Goal: Ask a question: Seek information or help from site administrators or community

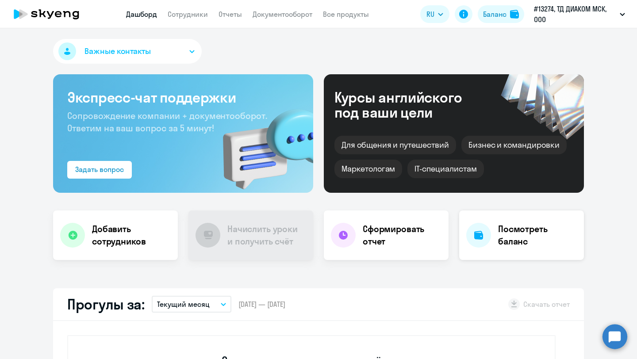
click at [492, 232] on div "Посмотреть баланс" at bounding box center [522, 236] width 125 height 50
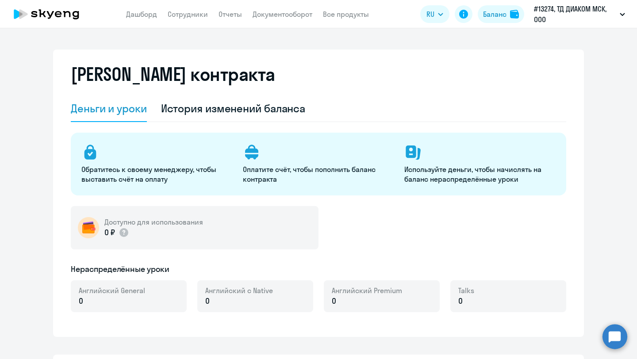
select select "english_adult_not_native_speaker"
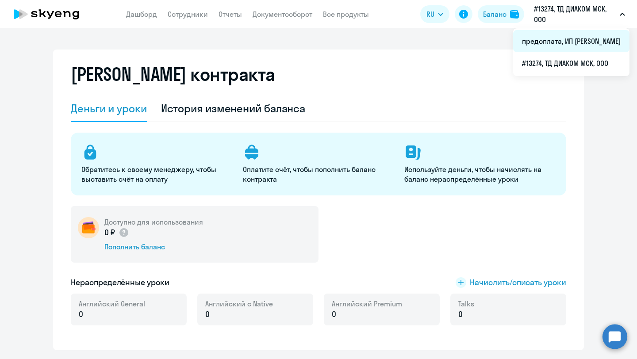
click at [591, 38] on li "предоплата, ИП [PERSON_NAME]" at bounding box center [572, 41] width 116 height 22
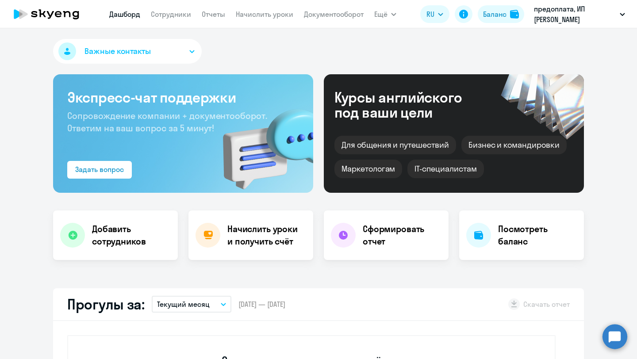
select select "30"
click at [509, 242] on h4 "Посмотреть баланс" at bounding box center [537, 235] width 79 height 25
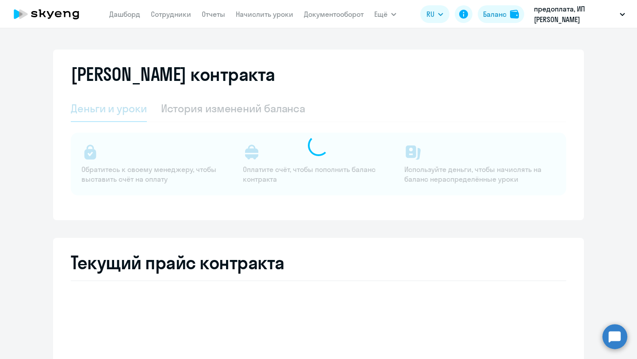
select select "english_adult_not_native_speaker"
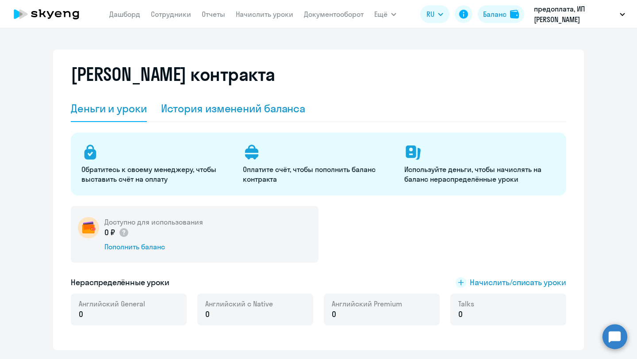
click at [287, 116] on div "История изменений баланса" at bounding box center [233, 109] width 145 height 27
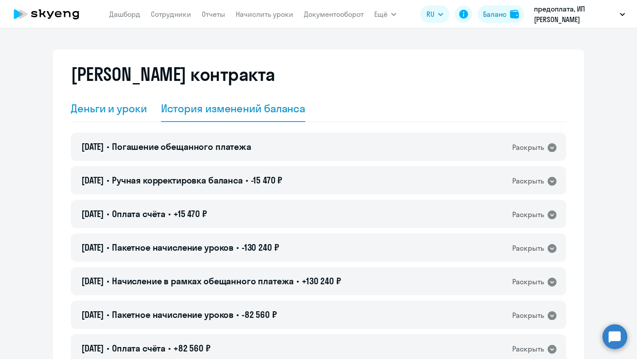
click at [134, 110] on div "Деньги и уроки" at bounding box center [109, 108] width 76 height 14
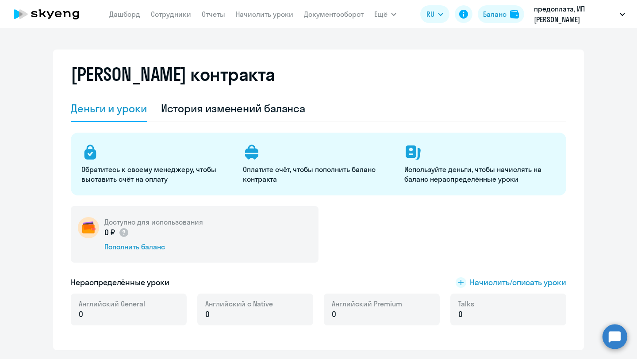
click at [170, 20] on nav "[PERSON_NAME] Отчеты Начислить уроки Документооборот" at bounding box center [236, 14] width 255 height 18
click at [172, 12] on link "Сотрудники" at bounding box center [171, 14] width 40 height 9
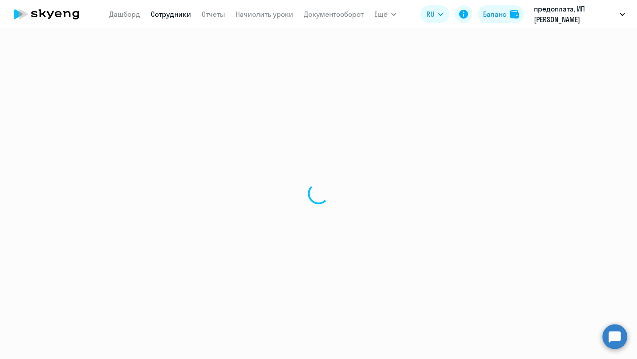
select select "30"
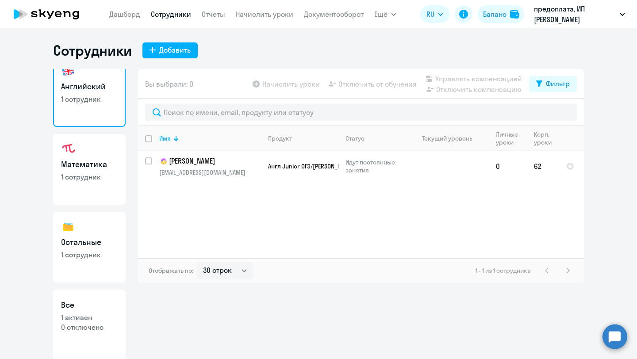
scroll to position [14, 0]
click at [100, 170] on link "Математика 1 сотрудник" at bounding box center [89, 168] width 73 height 71
select select "30"
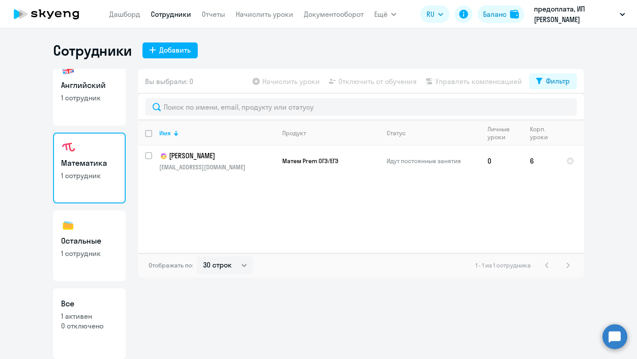
click at [84, 242] on h3 "Остальные" at bounding box center [89, 242] width 57 height 12
select select "30"
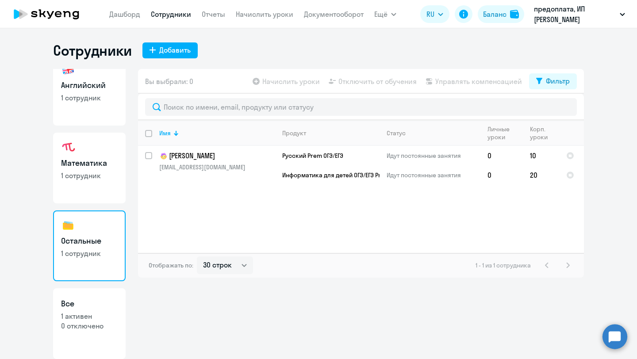
click at [92, 180] on p "1 сотрудник" at bounding box center [89, 176] width 57 height 10
select select "30"
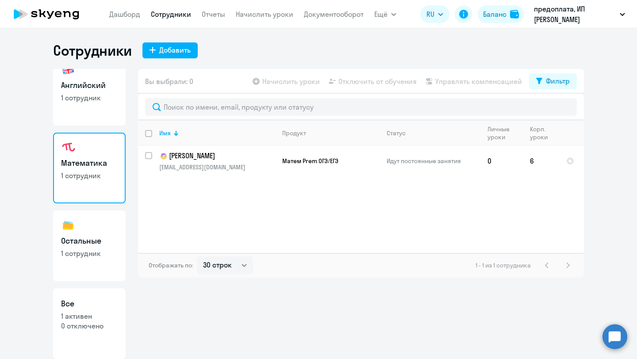
click at [95, 303] on h3 "Все" at bounding box center [89, 304] width 57 height 12
select select "30"
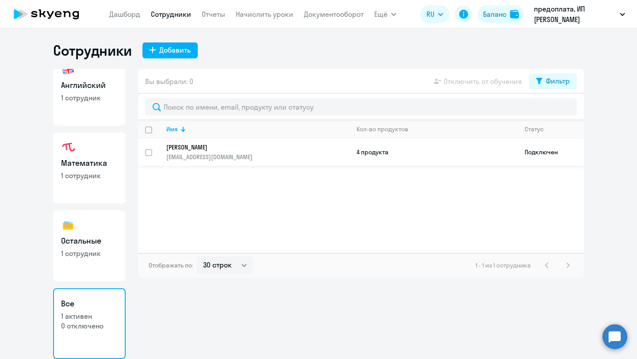
click at [368, 149] on td "4 продукта" at bounding box center [434, 152] width 168 height 27
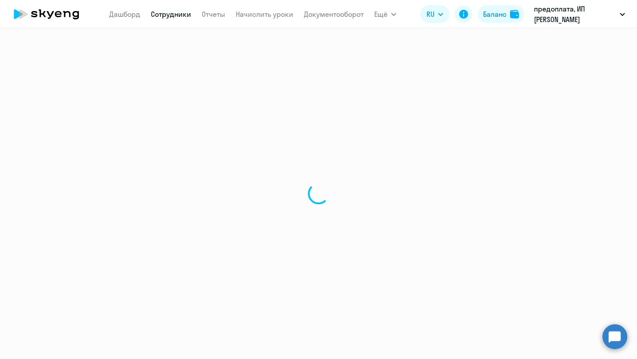
select select "english"
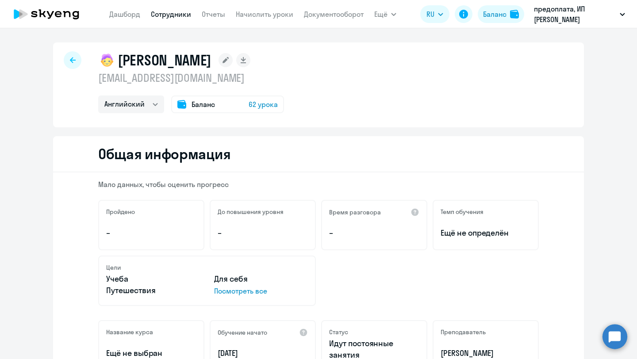
click at [69, 59] on div at bounding box center [73, 60] width 18 height 18
select select "30"
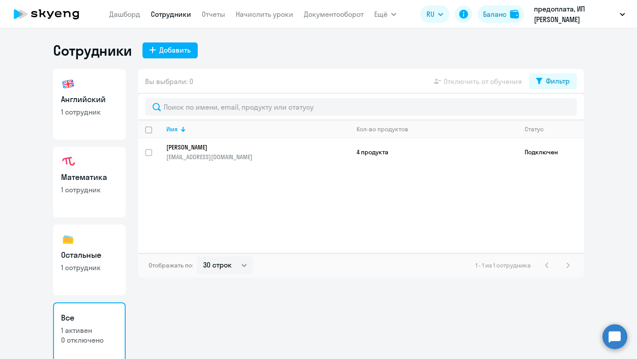
scroll to position [14, 0]
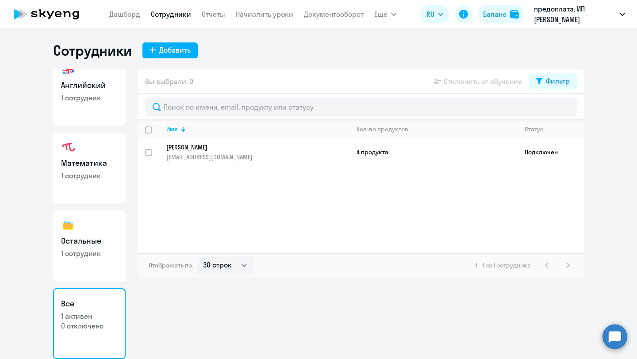
click at [93, 102] on p "1 сотрудник" at bounding box center [89, 98] width 57 height 10
select select "30"
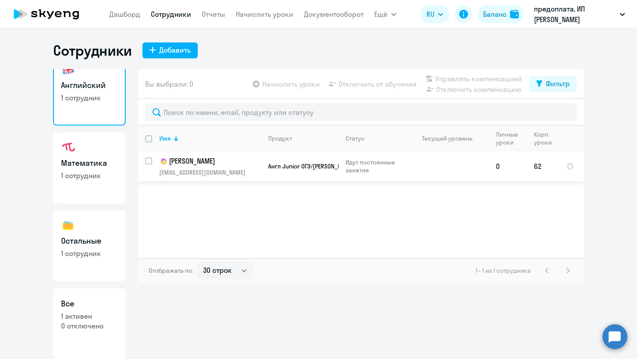
click at [539, 170] on td "62" at bounding box center [543, 166] width 32 height 30
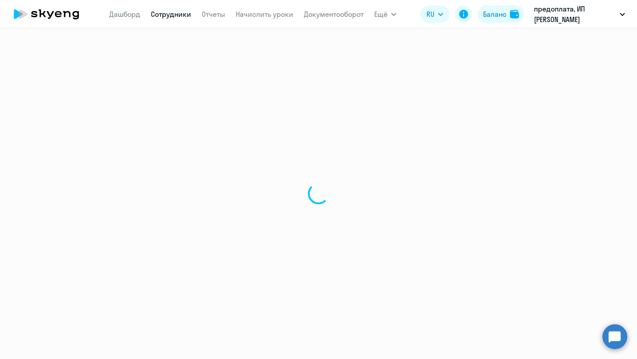
select select "english"
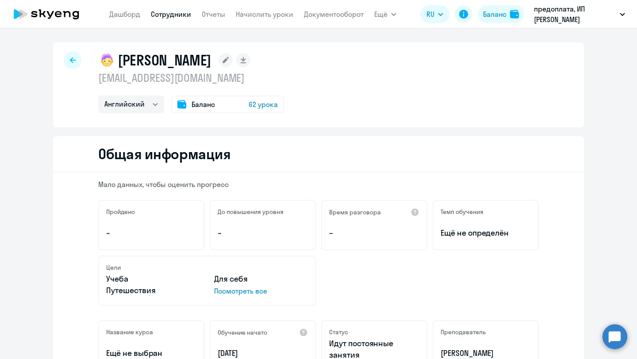
click at [237, 104] on div "Баланс 62 урока" at bounding box center [227, 105] width 113 height 18
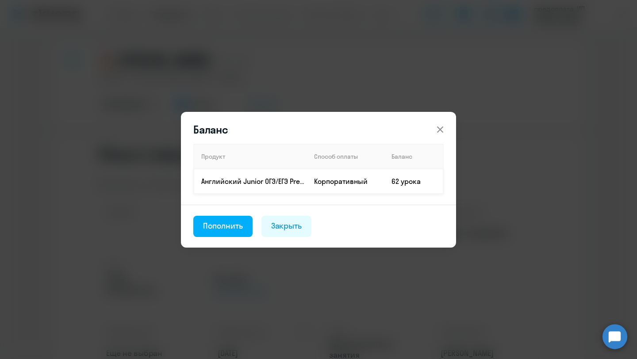
click at [409, 181] on td "62 урока" at bounding box center [414, 181] width 59 height 25
click at [438, 129] on icon at bounding box center [440, 129] width 11 height 11
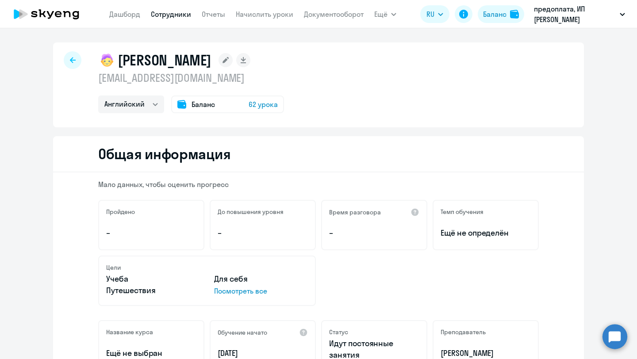
click at [67, 60] on div at bounding box center [73, 60] width 18 height 18
select select "30"
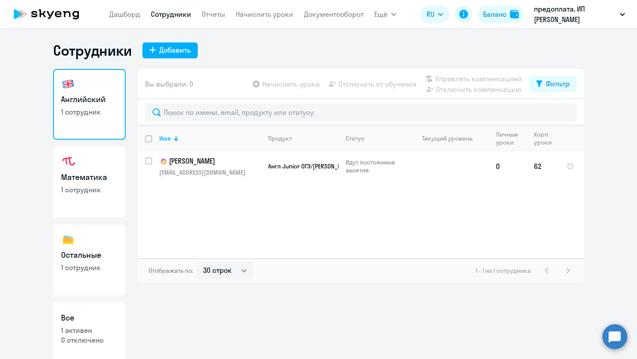
click at [94, 40] on div "Сотрудники Добавить Английский 1 сотрудник Математика 1 сотрудник Остальные 1 с…" at bounding box center [318, 193] width 637 height 331
click at [95, 54] on h1 "Сотрудники" at bounding box center [92, 51] width 79 height 18
click at [87, 197] on link "Математика 1 сотрудник" at bounding box center [89, 182] width 73 height 71
select select "30"
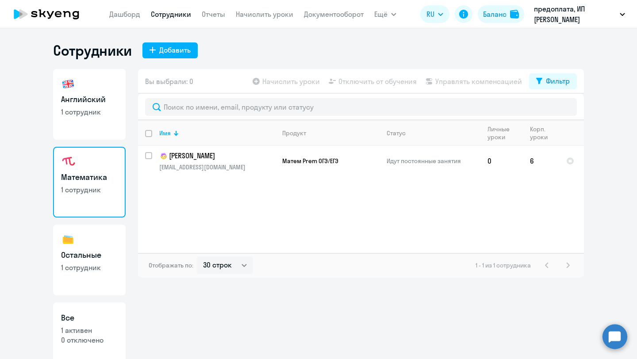
scroll to position [14, 0]
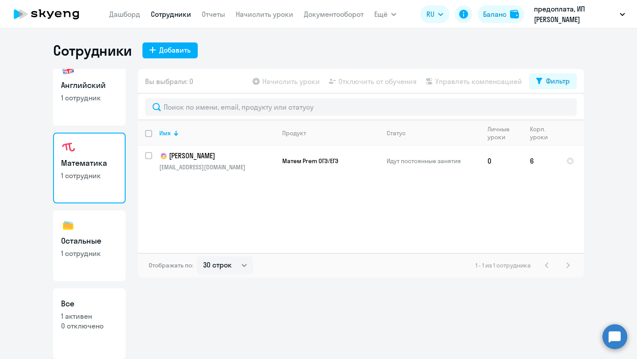
click at [82, 320] on p "1 активен" at bounding box center [89, 317] width 57 height 10
select select "30"
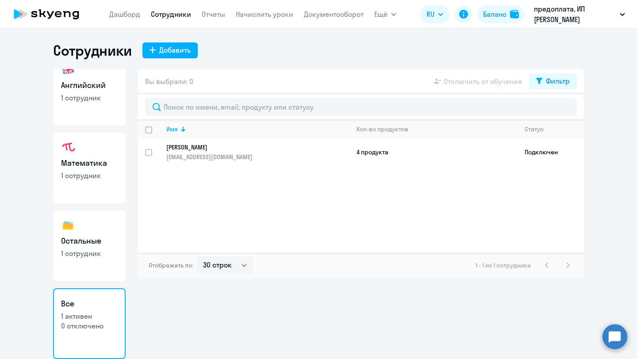
click at [618, 337] on circle at bounding box center [615, 336] width 25 height 25
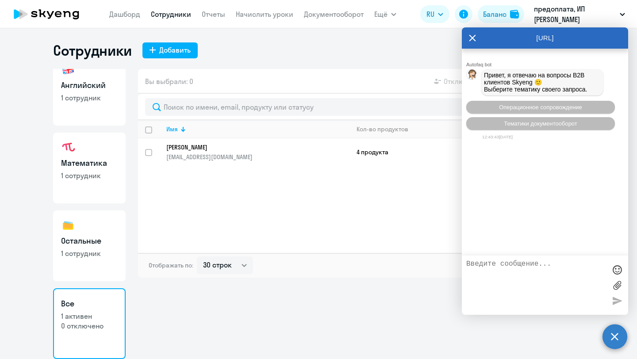
click at [473, 38] on icon at bounding box center [473, 38] width 7 height 7
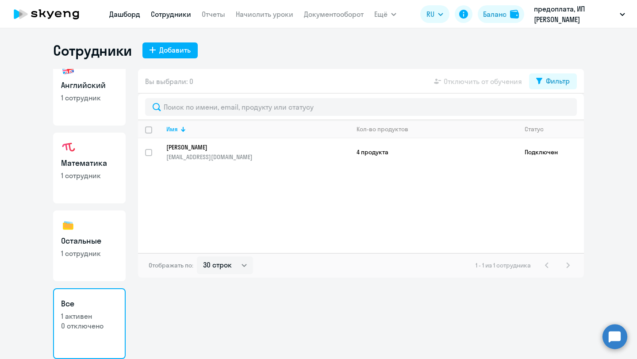
click at [130, 17] on link "Дашборд" at bounding box center [124, 14] width 31 height 9
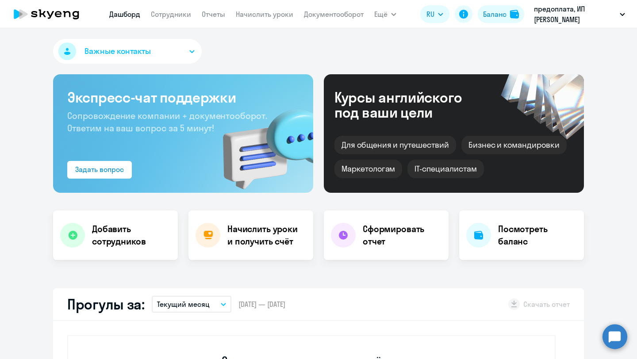
select select "30"
click at [187, 45] on button "Важные контакты" at bounding box center [127, 51] width 149 height 25
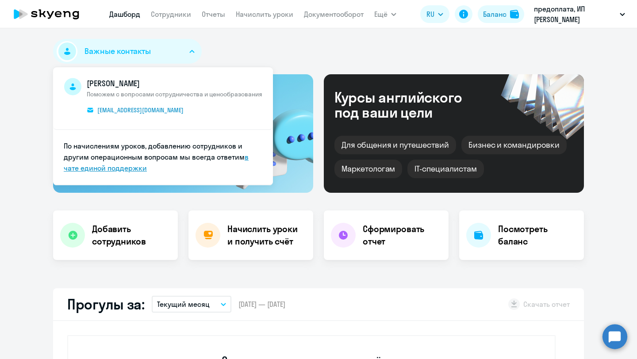
click at [120, 170] on link "в чате единой поддержки" at bounding box center [156, 163] width 185 height 20
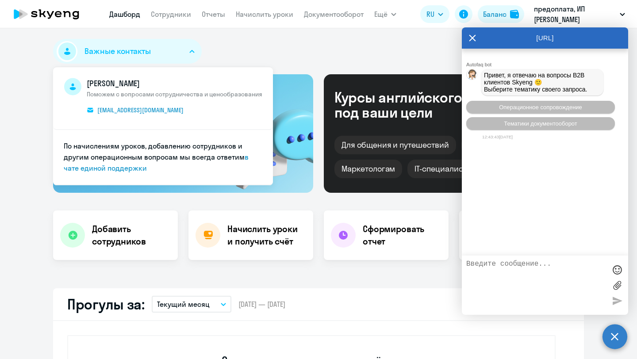
click at [539, 296] on textarea at bounding box center [537, 285] width 140 height 50
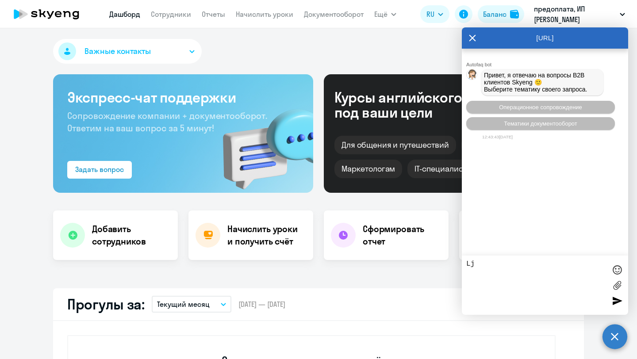
type textarea "L"
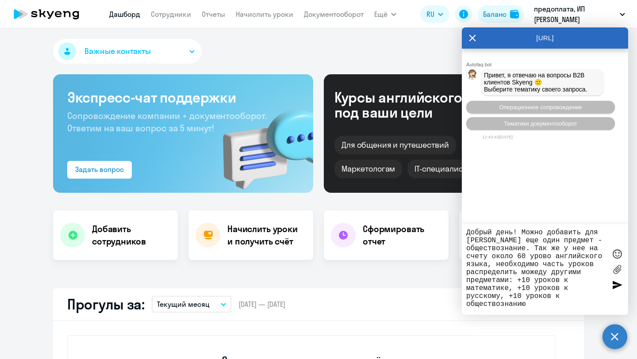
click at [521, 300] on textarea "Добрый день! Можно добавить для [PERSON_NAME] еще один предмет - обществознание…" at bounding box center [537, 270] width 140 height 82
click at [552, 304] on textarea "Добрый день! Можно добавить для [PERSON_NAME] еще один предмет - обществознание…" at bounding box center [537, 270] width 140 height 82
type textarea "Добрый день! Можно добавить для [PERSON_NAME] еще один предмет - обществознание…"
click at [618, 288] on div at bounding box center [617, 285] width 13 height 13
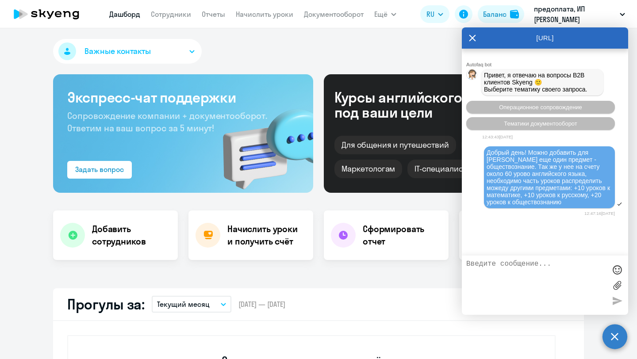
scroll to position [46, 0]
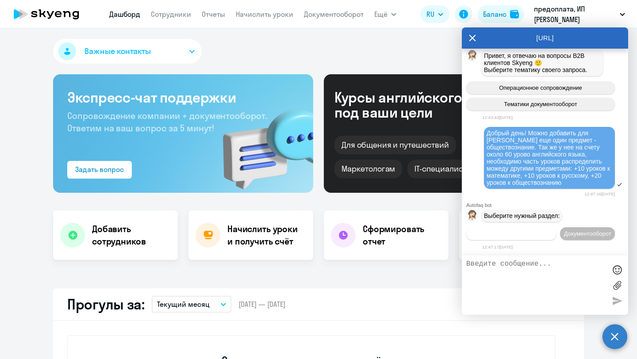
click at [557, 228] on button "Операционное сопровождение" at bounding box center [512, 234] width 90 height 13
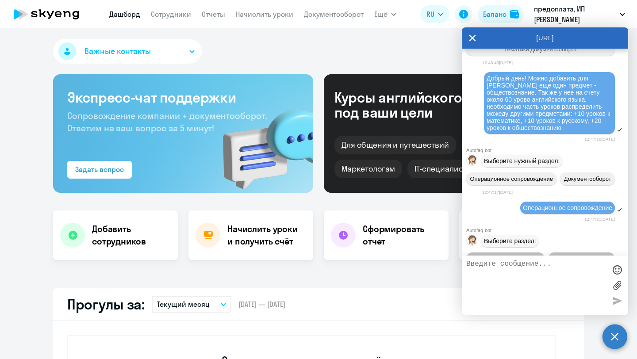
scroll to position [129, 0]
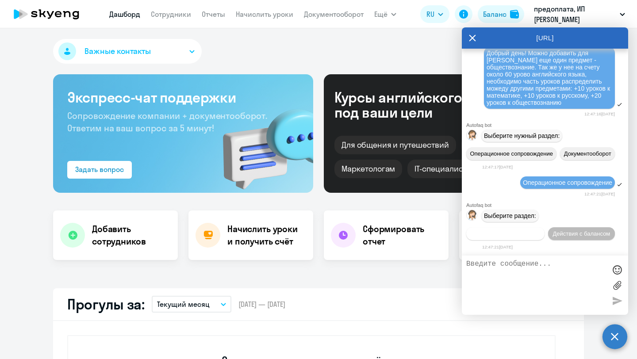
click at [507, 235] on span "Действия по сотрудникам" at bounding box center [505, 234] width 69 height 7
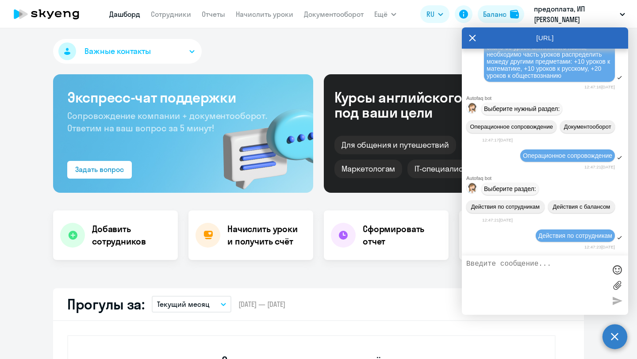
scroll to position [247, 0]
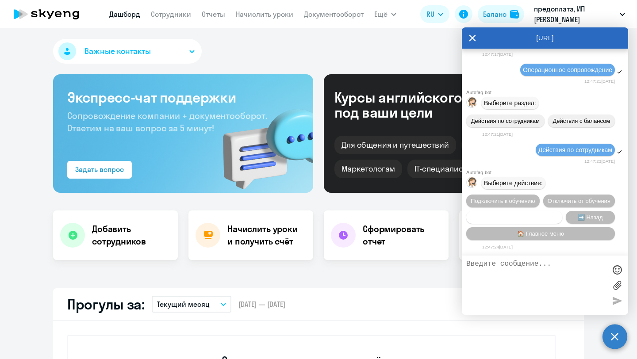
click at [519, 214] on span "Сотруднику нужна помощь" at bounding box center [515, 217] width 72 height 7
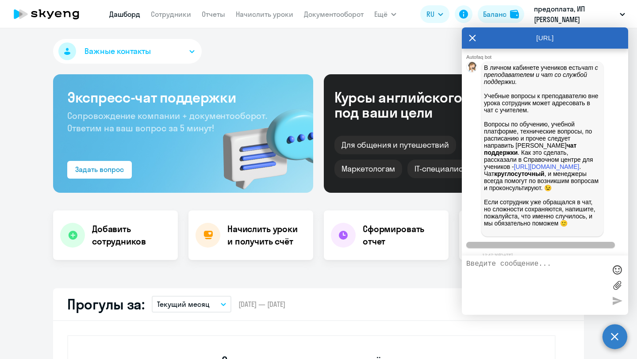
scroll to position [439, 0]
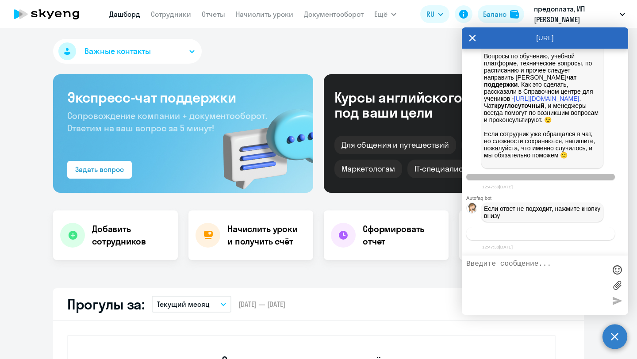
click at [554, 236] on span "Связаться с менеджером" at bounding box center [541, 234] width 68 height 7
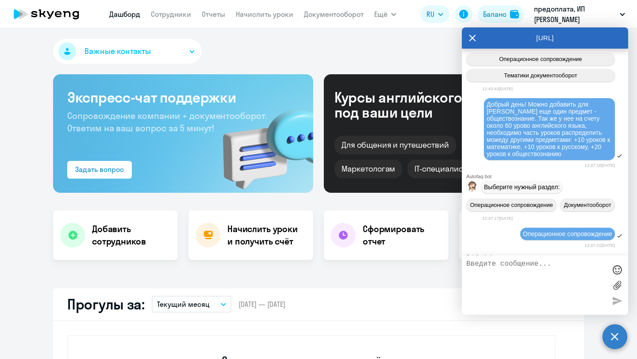
scroll to position [0, 0]
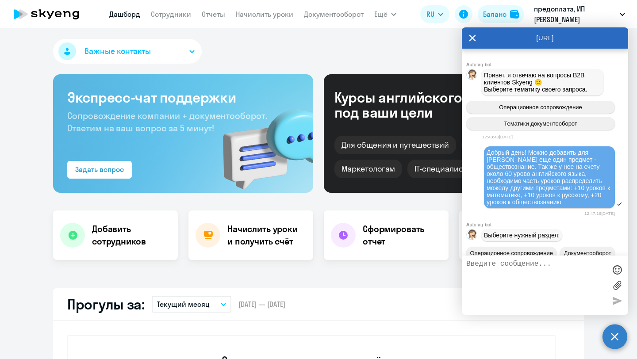
copy span
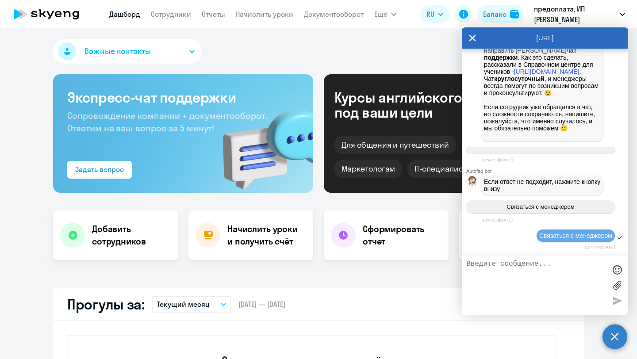
scroll to position [588, 0]
click at [196, 45] on button "Важные контакты" at bounding box center [127, 51] width 149 height 25
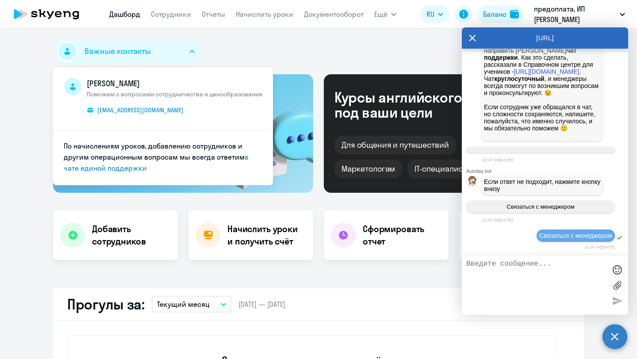
click at [513, 265] on textarea at bounding box center [537, 285] width 140 height 50
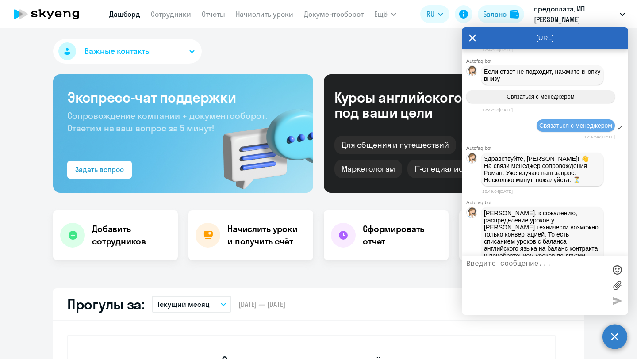
scroll to position [764, 0]
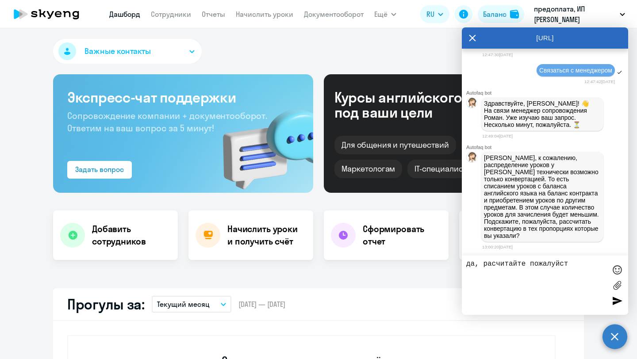
type textarea "да, расчитайте пожалуйста"
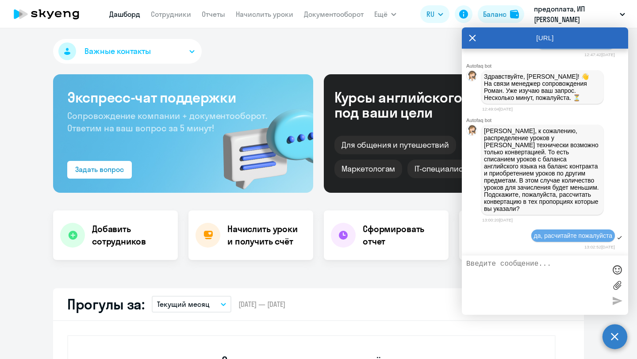
click at [518, 281] on textarea at bounding box center [537, 285] width 140 height 50
click at [534, 265] on textarea at bounding box center [537, 285] width 140 height 50
type textarea "Сможете?"
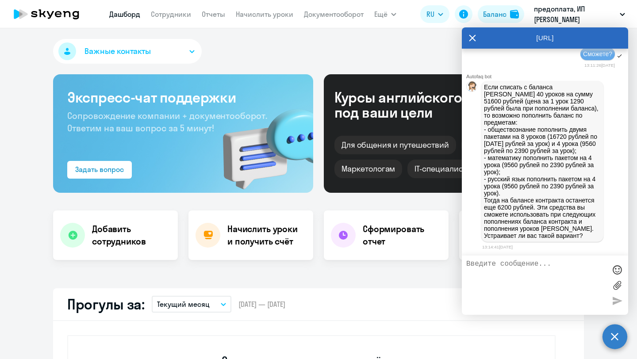
scroll to position [1005, 0]
type textarea "с"
type textarea "сейчас подумаю"
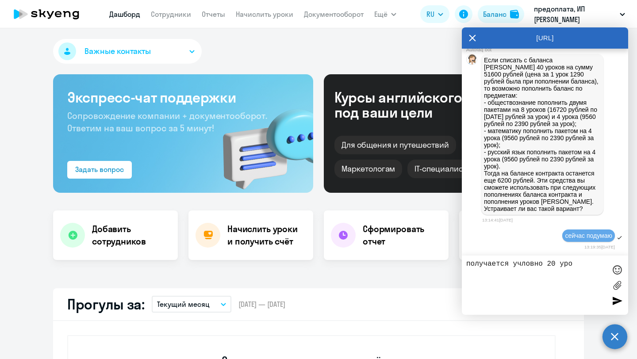
scroll to position [1075, 0]
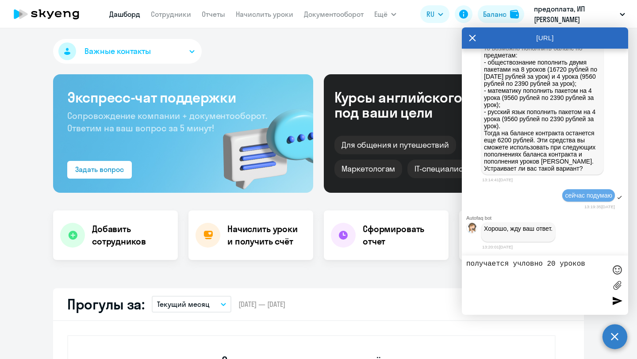
click at [522, 263] on textarea "получается учловно 20 уроков" at bounding box center [537, 285] width 140 height 50
click at [591, 272] on textarea "получается условно 20 уроков" at bounding box center [537, 285] width 140 height 50
type textarea "получается условно 20 уроков английского как бы сгорают"
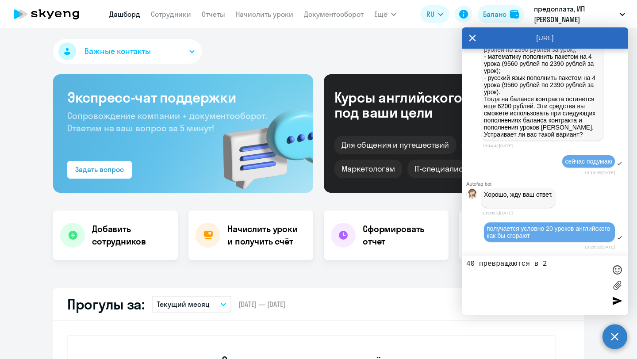
type textarea "40 превращаются в 20"
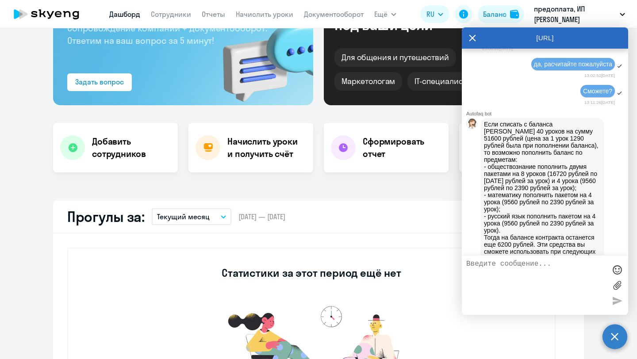
scroll to position [0, 0]
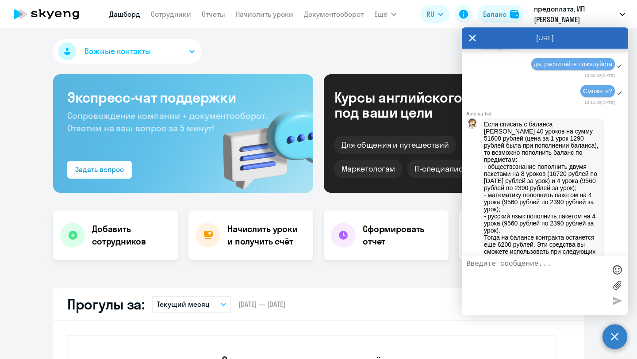
drag, startPoint x: 581, startPoint y: 40, endPoint x: 337, endPoint y: 58, distance: 244.2
click at [337, 58] on body "[PERSON_NAME] Отчеты Начислить уроки Документооборот Ещё Дашборд Сотрудники Отч…" at bounding box center [318, 179] width 637 height 359
drag, startPoint x: 529, startPoint y: 39, endPoint x: 529, endPoint y: 75, distance: 35.4
click at [529, 75] on div "[URL] Autofaq bot Привет, я отвечаю на вопросы B2B клиентов Skyeng 🙂 Выберите т…" at bounding box center [545, 171] width 166 height 288
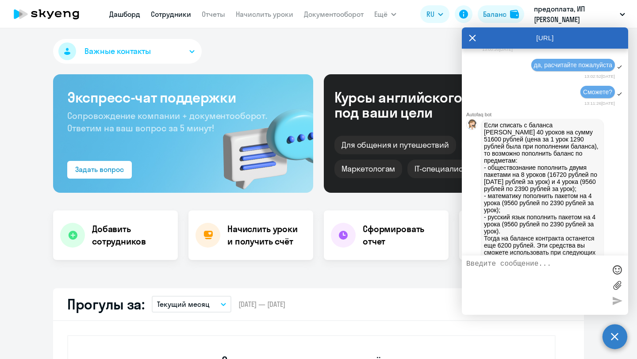
click at [178, 15] on link "Сотрудники" at bounding box center [171, 14] width 40 height 9
select select "30"
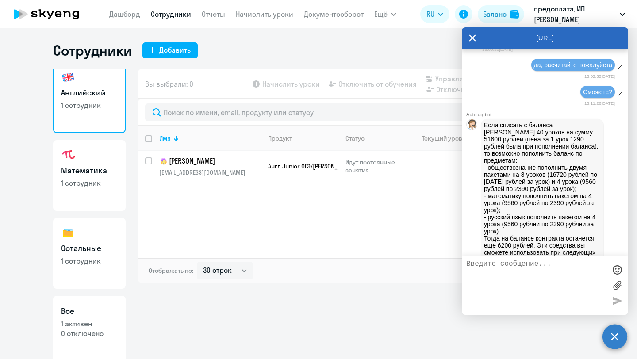
scroll to position [14, 0]
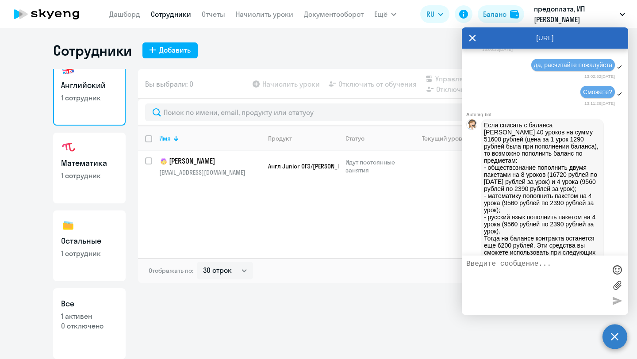
click at [97, 191] on link "Математика 1 сотрудник" at bounding box center [89, 168] width 73 height 71
select select "30"
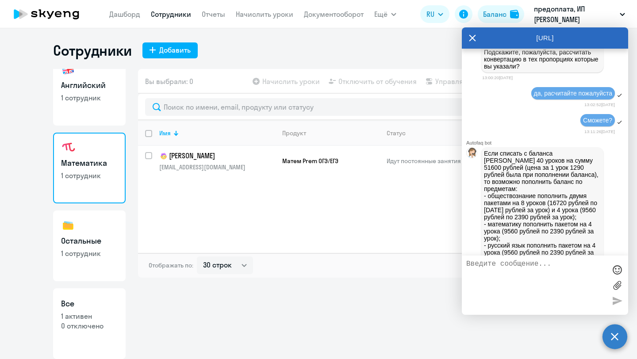
drag, startPoint x: 594, startPoint y: 34, endPoint x: 573, endPoint y: 49, distance: 25.3
click at [573, 49] on div "[URL] Autofaq bot Привет, я отвечаю на вопросы B2B клиентов Skyeng 🙂 Выберите т…" at bounding box center [545, 171] width 166 height 288
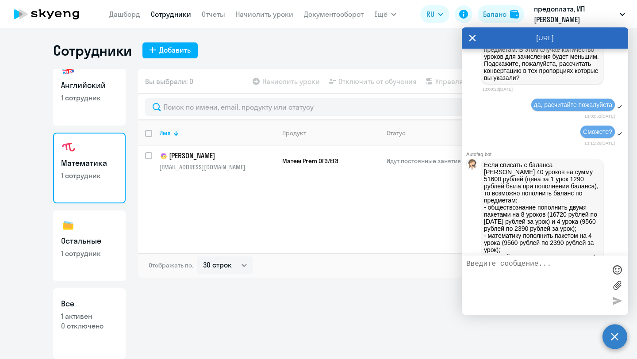
drag, startPoint x: 506, startPoint y: 33, endPoint x: 507, endPoint y: 59, distance: 26.6
click at [507, 59] on div "[URL] Autofaq bot Привет, я отвечаю на вопросы B2B клиентов Skyeng 🙂 Выберите т…" at bounding box center [545, 171] width 166 height 288
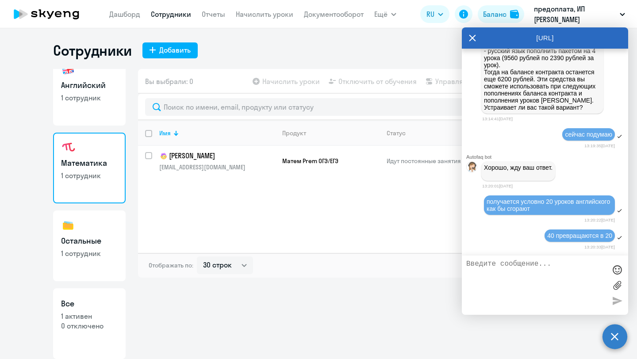
scroll to position [1139, 0]
click at [406, 213] on div "Имя Продукт Статус Личные уроки Корп. уроки [PERSON_NAME] [EMAIL_ADDRESS][DOMAI…" at bounding box center [361, 186] width 446 height 133
drag, startPoint x: 544, startPoint y: 36, endPoint x: 548, endPoint y: 58, distance: 21.6
click at [548, 58] on div "[URL] Autofaq bot Привет, я отвечаю на вопросы B2B клиентов Skyeng 🙂 Выберите т…" at bounding box center [545, 171] width 166 height 288
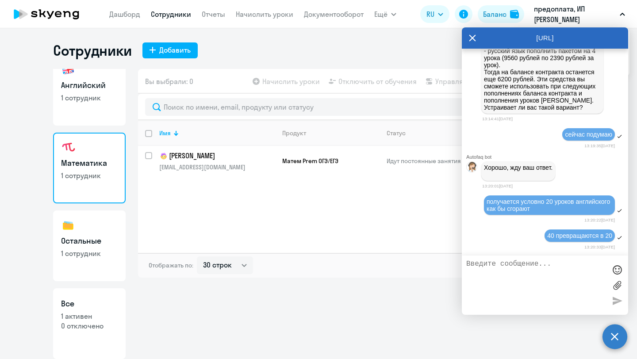
click at [625, 15] on icon "button" at bounding box center [623, 14] width 4 height 2
click at [625, 15] on icon "button" at bounding box center [622, 14] width 5 height 3
click at [622, 18] on button "предоплата, ИП [PERSON_NAME]" at bounding box center [580, 14] width 100 height 21
click at [628, 11] on button "предоплата, ИП [PERSON_NAME]" at bounding box center [580, 14] width 100 height 21
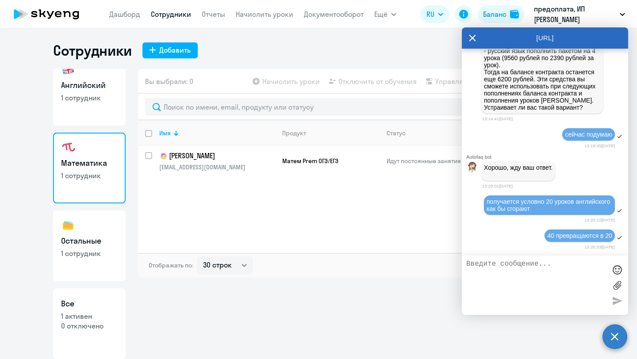
click at [583, 37] on div "[URL]" at bounding box center [545, 37] width 166 height 21
drag, startPoint x: 498, startPoint y: 306, endPoint x: 465, endPoint y: 318, distance: 35.3
click at [465, 318] on body "[PERSON_NAME] Отчеты Начислить уроки Документооборот Ещё Дашборд Сотрудники Отч…" at bounding box center [318, 179] width 637 height 359
click at [423, 160] on p "Идут постоянные занятия" at bounding box center [433, 161] width 93 height 8
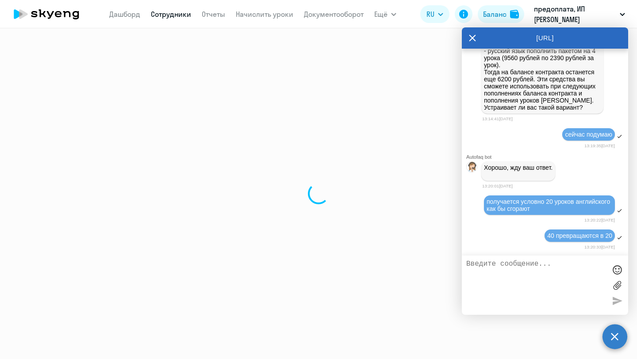
select select "english"
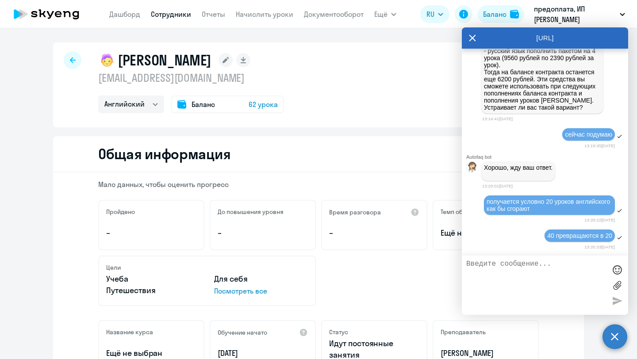
click at [74, 55] on div at bounding box center [73, 60] width 18 height 18
select select "30"
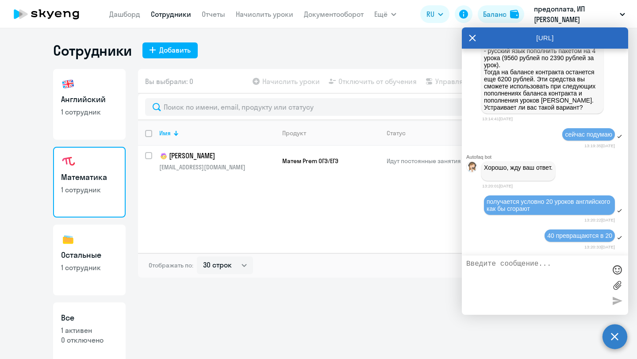
click at [86, 195] on link "Математика 1 сотрудник" at bounding box center [89, 182] width 73 height 71
click at [267, 166] on p "[EMAIL_ADDRESS][DOMAIN_NAME]" at bounding box center [217, 167] width 116 height 8
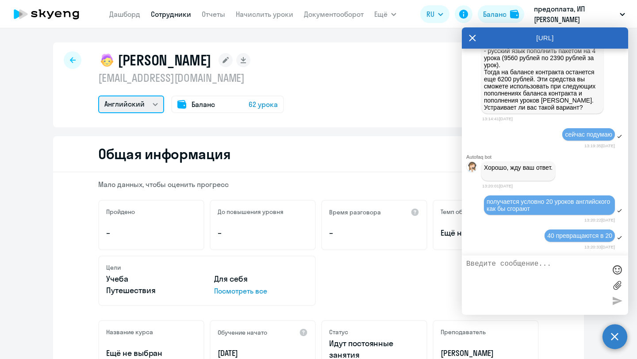
click at [157, 104] on select "Остальные Английский Математика" at bounding box center [131, 105] width 66 height 18
click at [98, 96] on select "Остальные Английский Математика" at bounding box center [131, 105] width 66 height 18
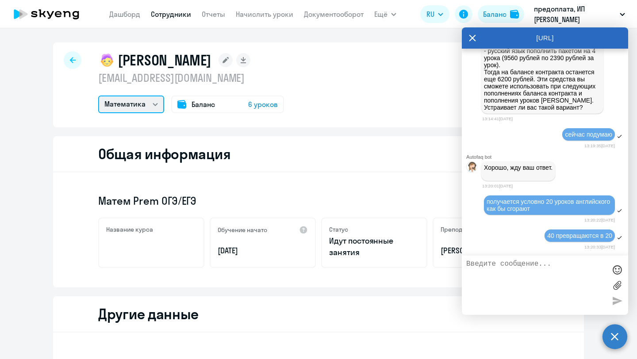
click at [155, 102] on select "Остальные Английский Математика" at bounding box center [131, 105] width 66 height 18
click at [98, 96] on select "Остальные Английский Математика" at bounding box center [131, 105] width 66 height 18
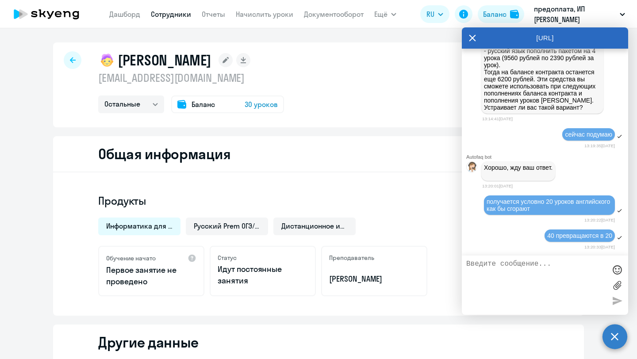
click at [261, 102] on span "30 уроков" at bounding box center [261, 104] width 33 height 11
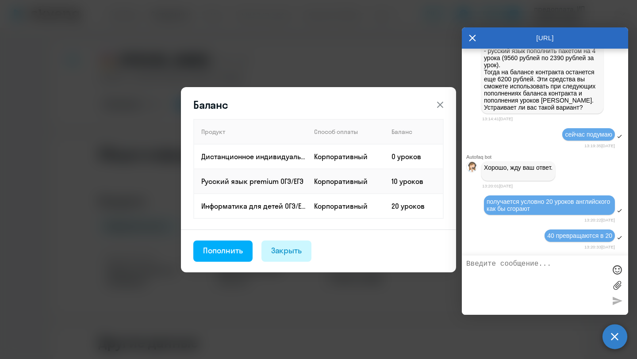
click at [282, 253] on div "Закрыть" at bounding box center [286, 251] width 31 height 12
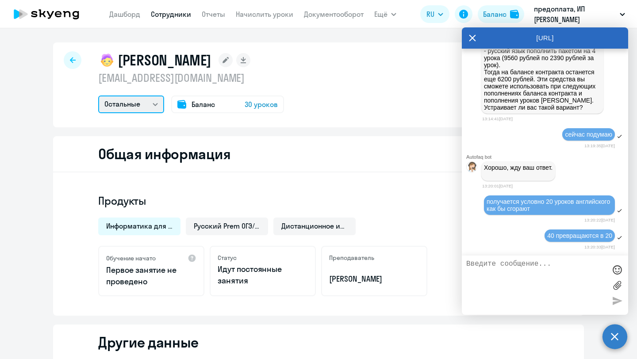
click at [143, 103] on select "Остальные Английский Математика" at bounding box center [131, 105] width 66 height 18
click at [98, 96] on select "Остальные Английский Математика" at bounding box center [131, 105] width 66 height 18
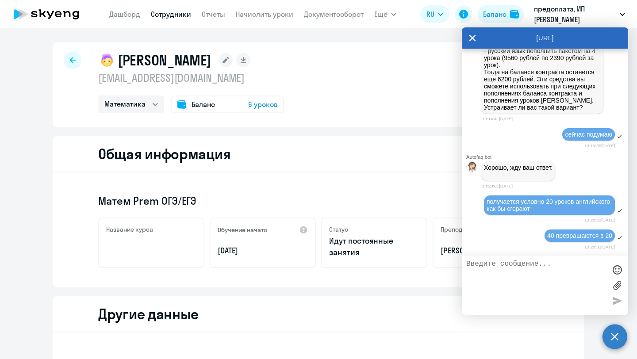
click at [256, 105] on span "6 уроков" at bounding box center [263, 104] width 30 height 11
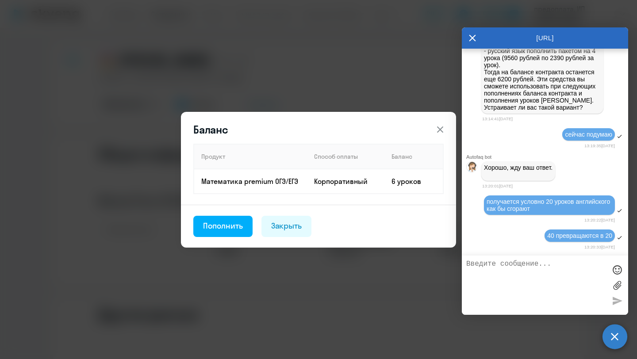
click at [440, 131] on icon at bounding box center [440, 129] width 11 height 11
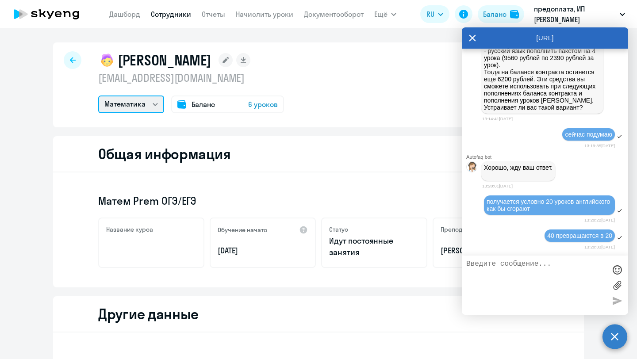
click at [143, 109] on select "Остальные Английский Математика" at bounding box center [131, 105] width 66 height 18
click at [98, 96] on select "Остальные Английский Математика" at bounding box center [131, 105] width 66 height 18
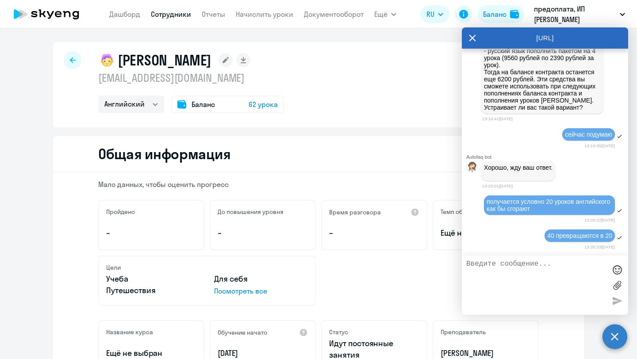
click at [245, 107] on div "Баланс 62 урока" at bounding box center [227, 105] width 113 height 18
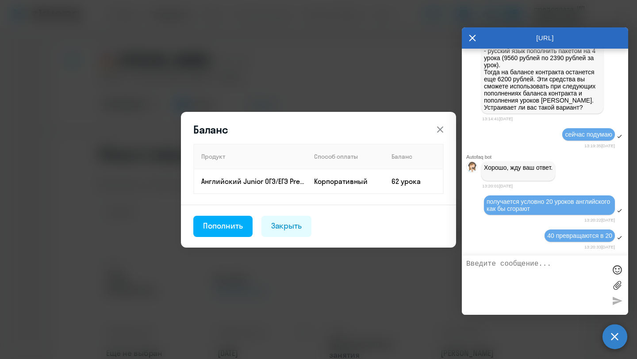
click at [443, 125] on icon at bounding box center [440, 129] width 11 height 11
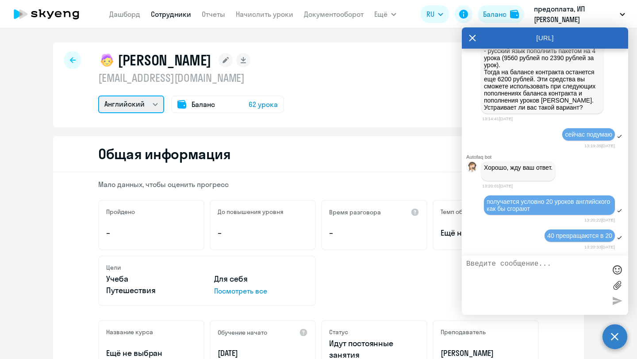
click at [146, 104] on select "Остальные Английский Математика" at bounding box center [131, 105] width 66 height 18
select select "others"
click at [98, 96] on select "Остальные Английский Математика" at bounding box center [131, 105] width 66 height 18
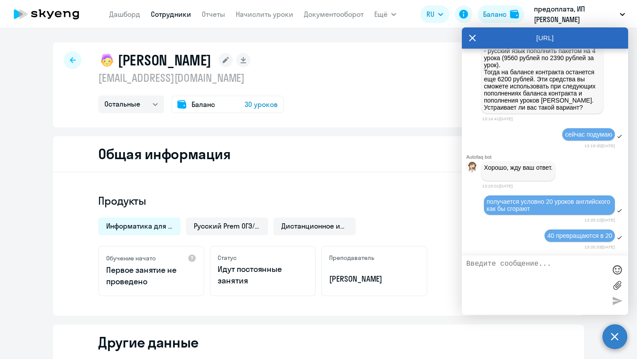
click at [254, 102] on span "30 уроков" at bounding box center [261, 104] width 33 height 11
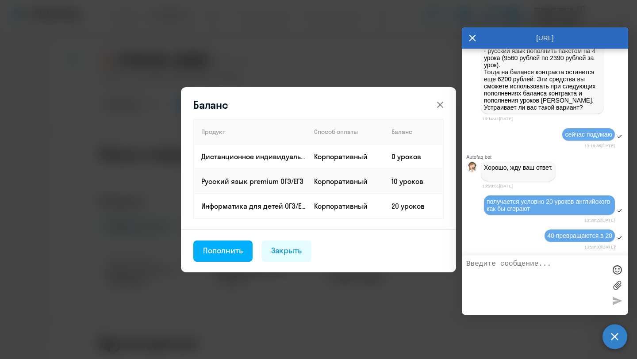
click at [526, 104] on p "Если списать с баланса [PERSON_NAME] 40 уроков на сумму 51600 рублей (цена за 1…" at bounding box center [542, 33] width 117 height 156
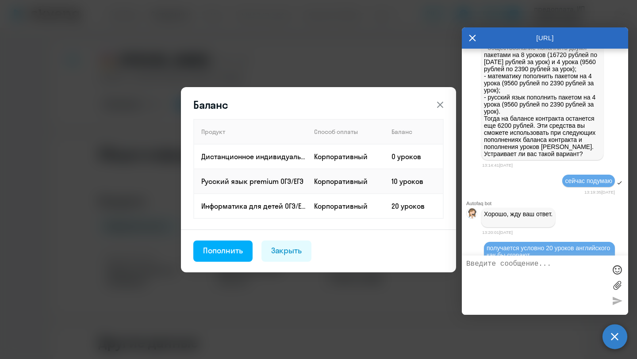
scroll to position [1017, 0]
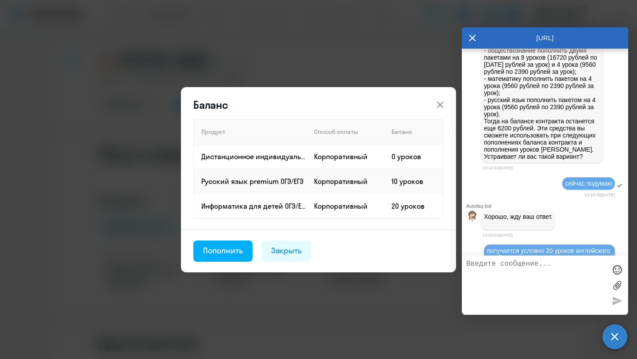
click at [443, 106] on icon at bounding box center [440, 105] width 11 height 11
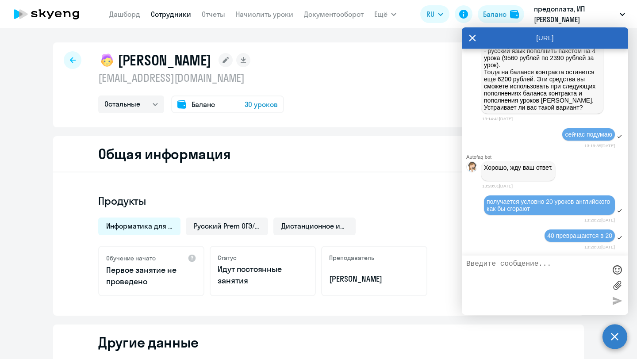
scroll to position [1139, 0]
click at [512, 285] on textarea at bounding box center [537, 285] width 140 height 50
type textarea "и еще у нее информатика 20 занятий висит, их можно тоже как то использовать?"
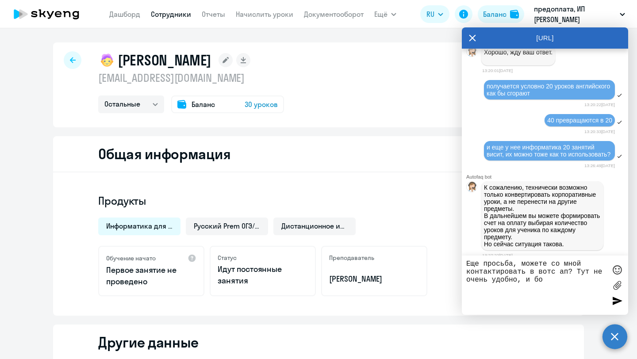
scroll to position [1276, 0]
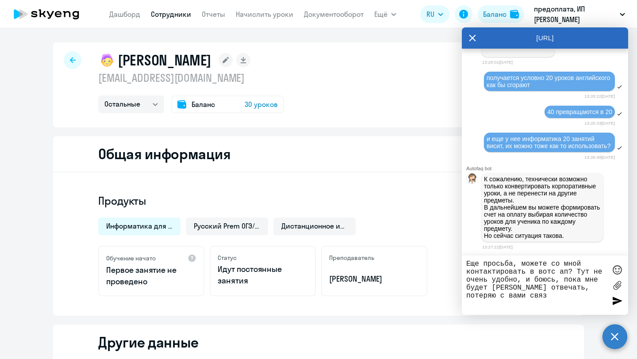
type textarea "Еще просьба, можете со мной контактировать в вотс ап? Тут не очень удобно, и бо…"
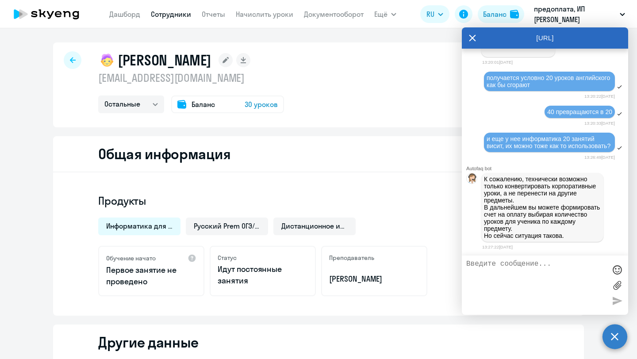
scroll to position [1327, 0]
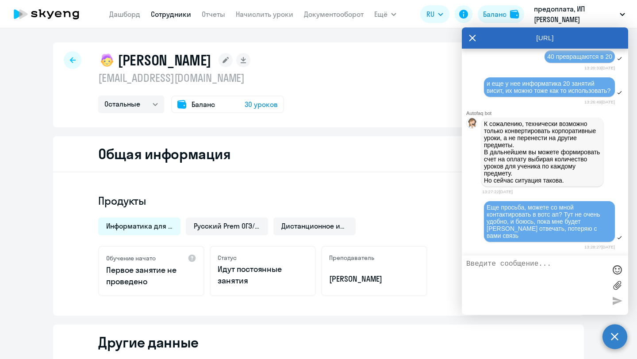
click at [267, 103] on span "30 уроков" at bounding box center [261, 104] width 33 height 11
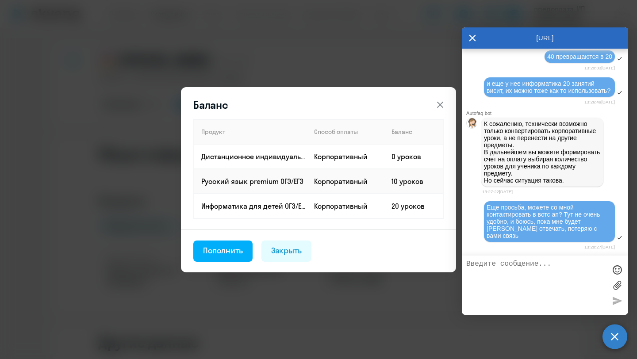
click at [440, 104] on icon at bounding box center [440, 104] width 6 height 6
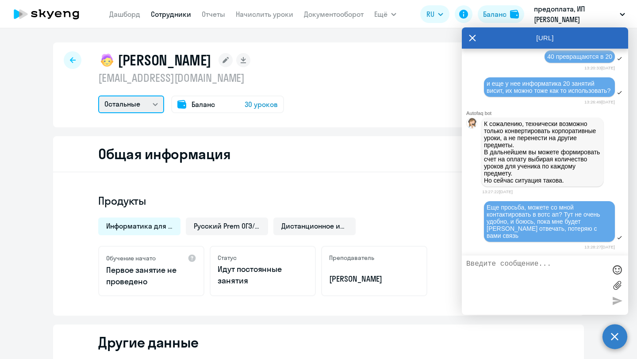
click at [142, 102] on select "Остальные Английский Математика" at bounding box center [131, 105] width 66 height 18
select select "math"
click at [98, 96] on select "Остальные Английский Математика" at bounding box center [131, 105] width 66 height 18
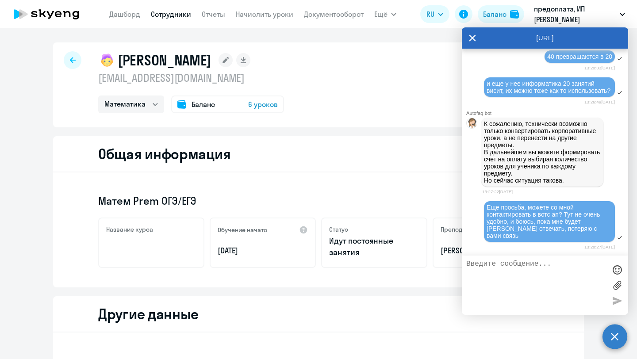
click at [260, 102] on span "6 уроков" at bounding box center [263, 104] width 30 height 11
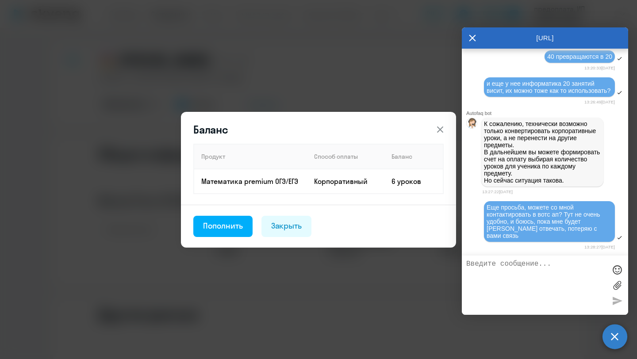
click at [311, 89] on div "Баланс Продукт Способ оплаты Баланс Математика premium ОГЭ/ЕГЭ Корпоративный 6 …" at bounding box center [318, 180] width 429 height 248
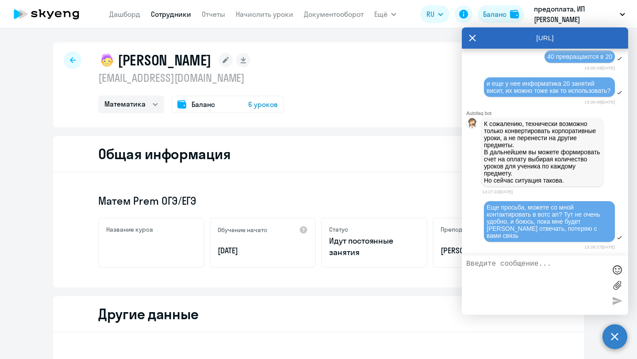
click at [510, 283] on textarea at bounding box center [537, 285] width 140 height 50
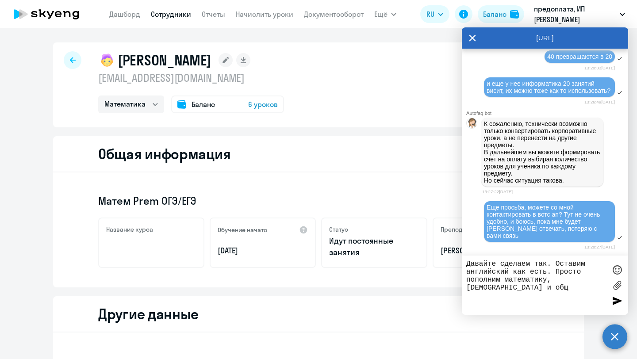
scroll to position [1392, 0]
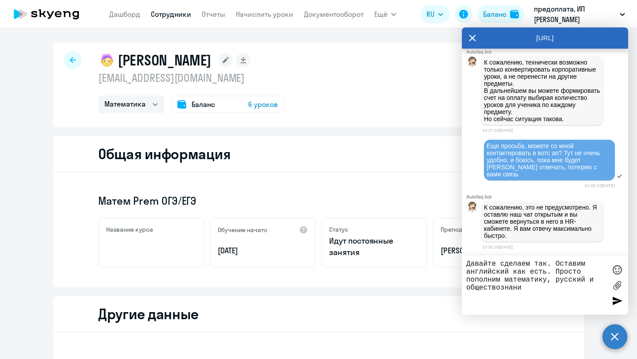
type textarea "Давайте сделаем так. Оставим английский как есть. Просто пополним математику, р…"
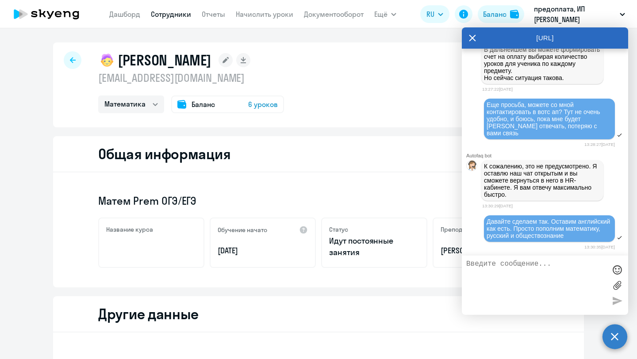
scroll to position [1435, 0]
type textarea "сможете сформировать счет?"
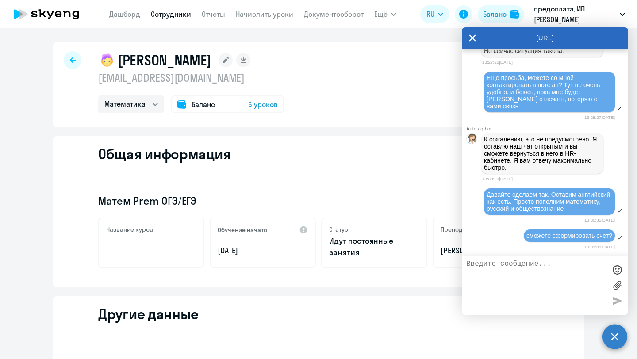
scroll to position [1463, 0]
click at [523, 268] on textarea at bounding box center [537, 285] width 140 height 50
type textarea "[PERSON_NAME]"
click at [185, 103] on icon at bounding box center [182, 104] width 9 height 8
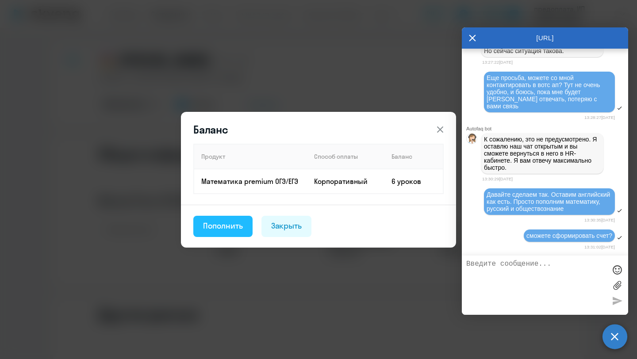
click at [235, 230] on div "Пополнить" at bounding box center [223, 226] width 40 height 12
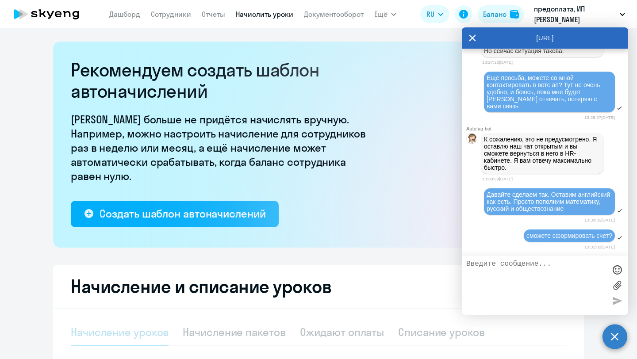
select select "10"
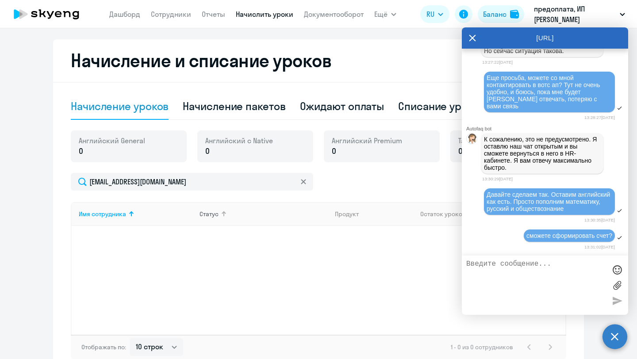
scroll to position [224, 0]
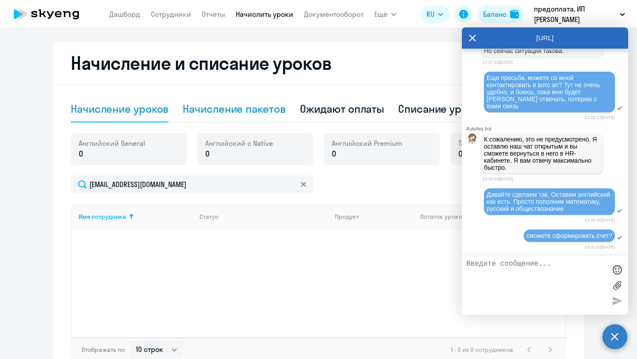
click at [256, 112] on div "Начисление пакетов" at bounding box center [234, 109] width 103 height 14
select select "10"
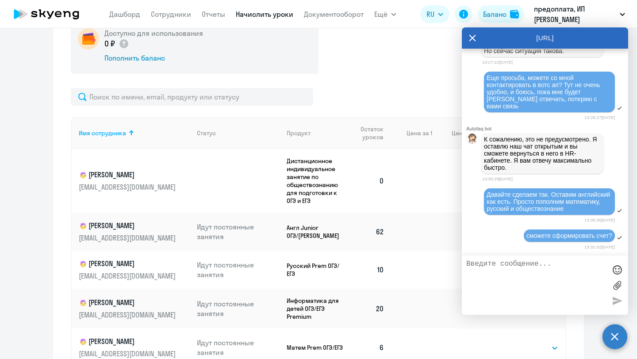
scroll to position [340, 0]
click at [473, 39] on icon at bounding box center [473, 38] width 7 height 7
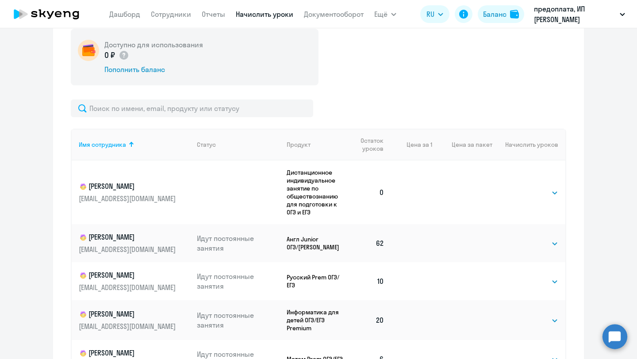
scroll to position [328, 0]
click at [555, 192] on select "Выбрать 4 8 16 32 64 96 128" at bounding box center [540, 192] width 36 height 11
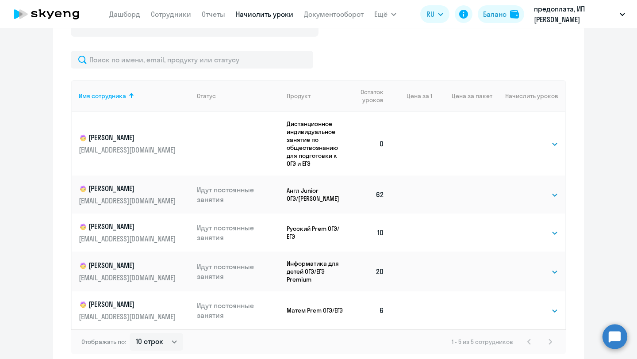
scroll to position [421, 0]
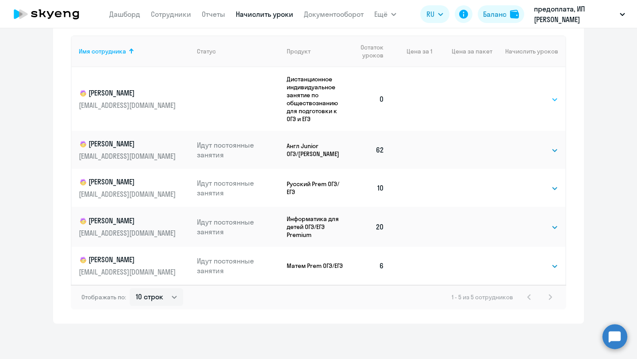
click at [544, 98] on select "Выбрать 4 8 16 32 64 96 128" at bounding box center [540, 99] width 36 height 11
click at [522, 94] on select "Выбрать 4 8 16 32 64 96 128" at bounding box center [540, 99] width 36 height 11
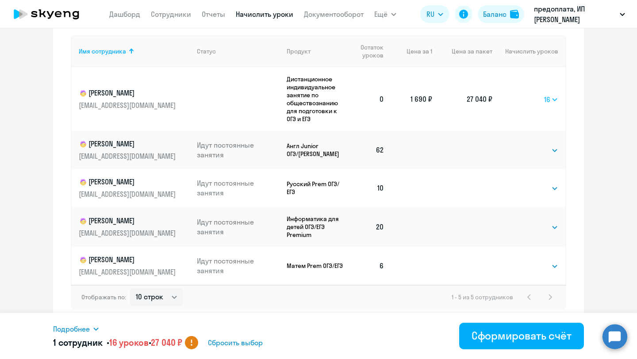
click at [554, 98] on select "Выбрать 4 8 16 32 64 96 128" at bounding box center [552, 99] width 14 height 11
select select "8"
click at [545, 94] on select "Выбрать 4 8 16 32 64 96 128" at bounding box center [552, 99] width 14 height 11
click at [542, 268] on select "Выбрать 4 8 16 32 64 96 128" at bounding box center [540, 266] width 36 height 11
select select "16"
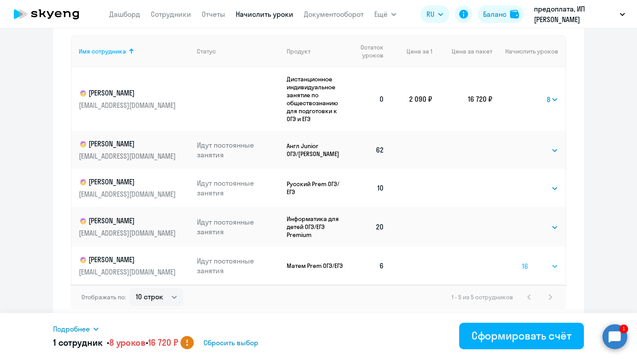
click at [522, 261] on select "Выбрать 4 8 16 32 64 96 128" at bounding box center [540, 266] width 36 height 11
click at [550, 196] on td "Выбрать 4 8 16 32 64 96 128 Выбрать" at bounding box center [529, 188] width 73 height 38
click at [550, 185] on select "Выбрать 4 8 16 32 64 96 128" at bounding box center [540, 188] width 36 height 11
select select "8"
click at [522, 183] on select "Выбрать 4 8 16 32 64 96 128" at bounding box center [540, 188] width 36 height 11
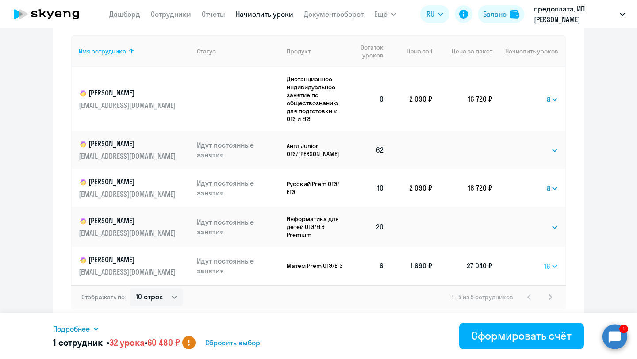
click at [553, 270] on select "Выбрать 4 8 16 32 64 96 128" at bounding box center [552, 266] width 14 height 11
select select "8"
click at [545, 261] on select "Выбрать 4 8 16 32 64 96 128" at bounding box center [552, 266] width 14 height 11
click at [553, 99] on select "Выбрать 4 8 16 32 64 96 128" at bounding box center [553, 99] width 12 height 11
select select "16"
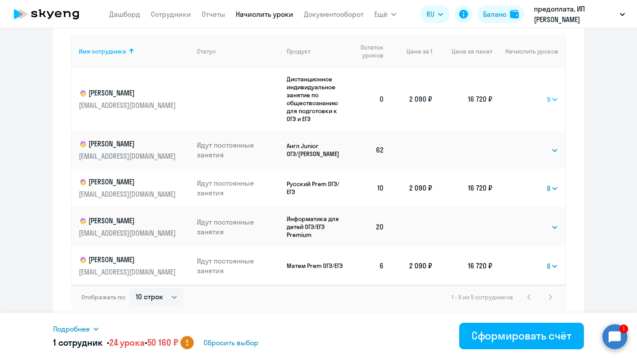
click at [547, 94] on select "Выбрать 4 8 16 32 64 96 128" at bounding box center [553, 99] width 12 height 11
click at [555, 189] on select "Выбрать 4 8 16 32 64 96 128" at bounding box center [553, 188] width 12 height 11
select select "16"
click at [547, 183] on select "Выбрать 4 8 16 32 64 96 128" at bounding box center [553, 188] width 12 height 11
click at [554, 262] on select "Выбрать 4 8 16 32 64 96 128" at bounding box center [553, 266] width 12 height 11
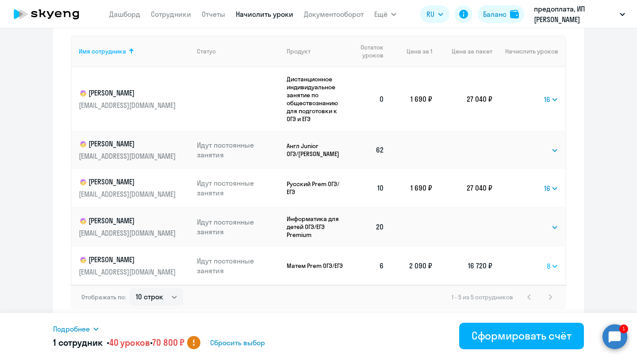
select select "16"
click at [547, 261] on select "Выбрать 4 8 16 32 64 96 128" at bounding box center [553, 266] width 12 height 11
click at [626, 336] on circle at bounding box center [615, 336] width 25 height 25
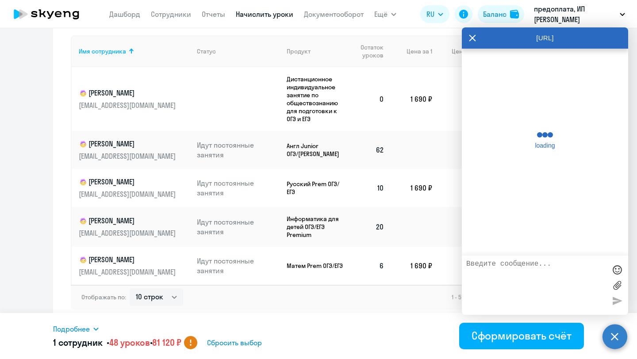
scroll to position [1521, 0]
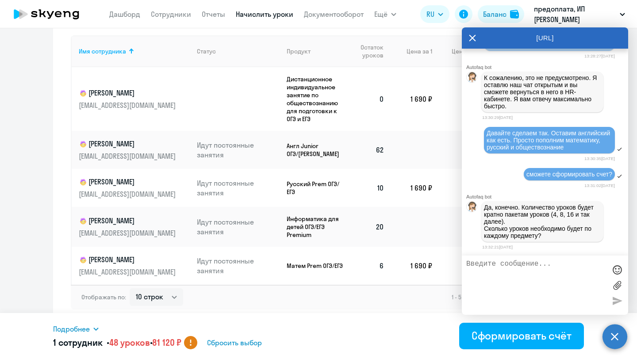
click at [574, 260] on textarea at bounding box center [537, 285] width 140 height 50
type textarea "сейчас посмотрю сколько денег на счету?"
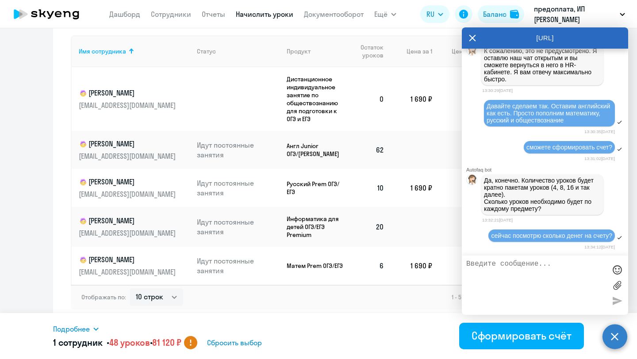
click at [318, 303] on div "Отображать по: 10 строк 30 строк 50 строк 1 - 5 из 5 сотрудников" at bounding box center [319, 297] width 496 height 25
click at [617, 339] on circle at bounding box center [615, 336] width 25 height 25
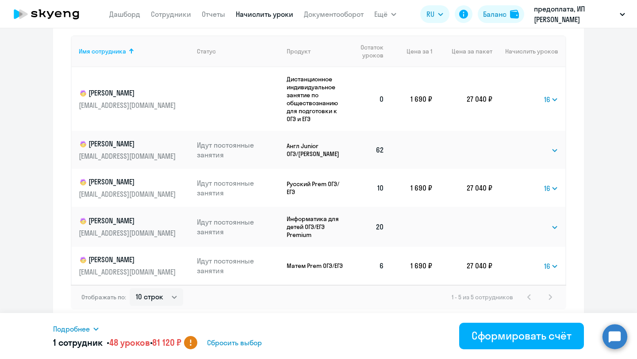
click at [197, 344] on circle at bounding box center [190, 342] width 13 height 13
click at [238, 343] on span "Сбросить выбор" at bounding box center [234, 343] width 55 height 11
select select
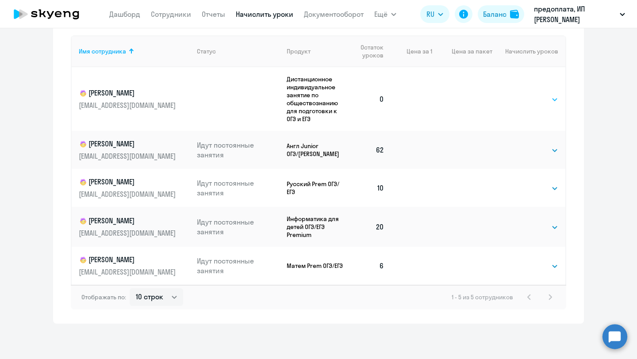
click at [546, 94] on div "Выбрать 4 8 16 32 64 96 128 Выбрать" at bounding box center [540, 99] width 36 height 12
click at [543, 101] on select "Выбрать 4 8 16 32 64 96 128" at bounding box center [540, 99] width 36 height 11
select select "16"
click at [522, 94] on select "Выбрать 4 8 16 32 64 96 128" at bounding box center [540, 99] width 36 height 11
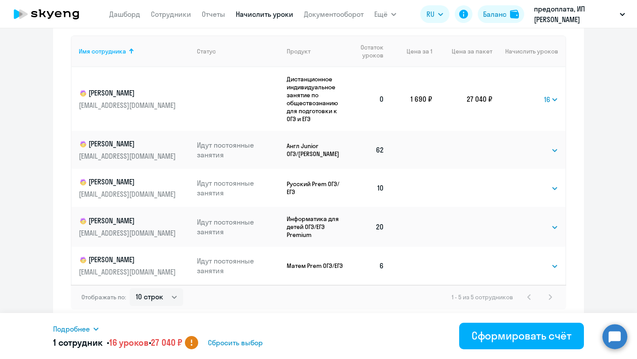
click at [193, 345] on icon at bounding box center [192, 345] width 2 height 2
click at [619, 340] on circle at bounding box center [615, 336] width 25 height 25
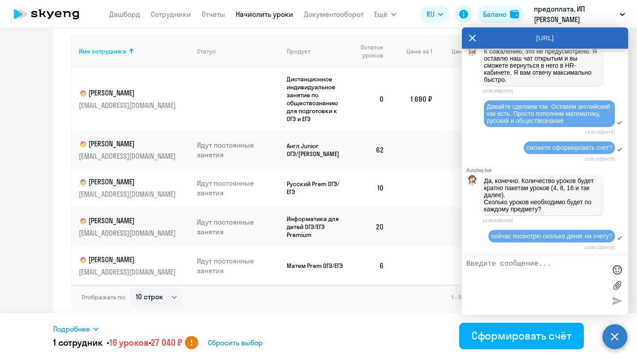
scroll to position [0, 0]
click at [348, 307] on div "Отображать по: 10 строк 30 строк 50 строк 1 - 5 из 5 сотрудников" at bounding box center [319, 297] width 496 height 25
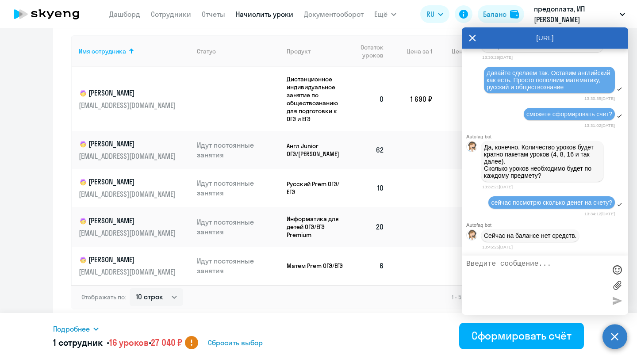
scroll to position [1590, 0]
click at [524, 272] on textarea at bounding box center [537, 285] width 140 height 50
type textarea "Давайте счет на обществознание на 8 уроков пока это оплатим"
click at [618, 301] on div at bounding box center [617, 300] width 13 height 13
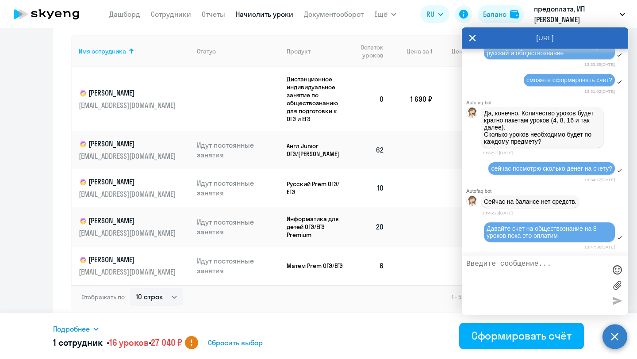
click at [563, 265] on textarea at bounding box center [537, 285] width 140 height 50
type textarea "[PERSON_NAME]"
click at [405, 229] on td at bounding box center [412, 227] width 41 height 40
click at [514, 285] on textarea at bounding box center [537, 285] width 140 height 50
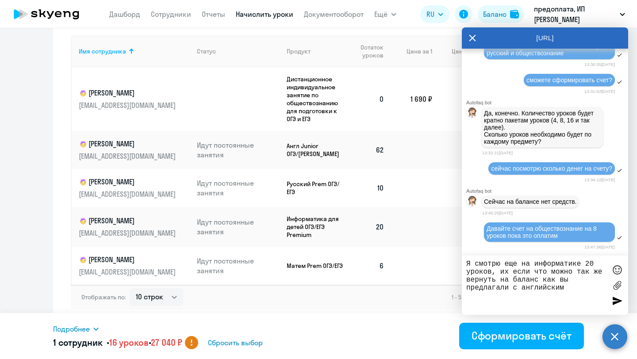
type textarea "Я смотрю еще на информатике 20 уроков, их если что можно так же вернуть на бала…"
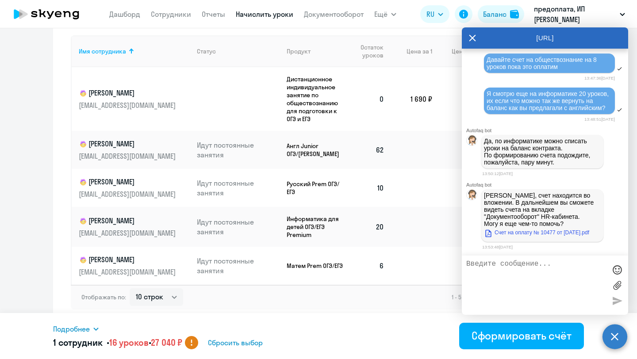
scroll to position [1803, 0]
click at [521, 232] on link "Счет на оплату № 10477 от [DATE].pdf" at bounding box center [536, 233] width 105 height 11
click at [525, 275] on textarea at bounding box center [537, 285] width 140 height 50
type textarea "спасибо"
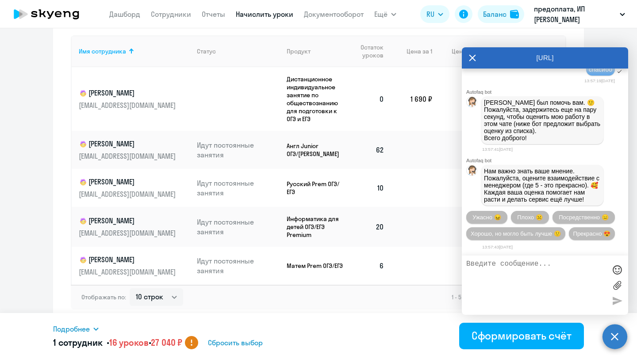
scroll to position [2035, 0]
click at [590, 234] on span "Прекрасно 😍" at bounding box center [592, 234] width 37 height 7
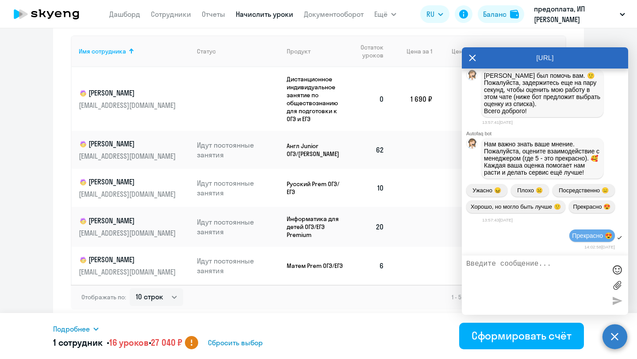
scroll to position [2129, 0]
